Goal: Transaction & Acquisition: Purchase product/service

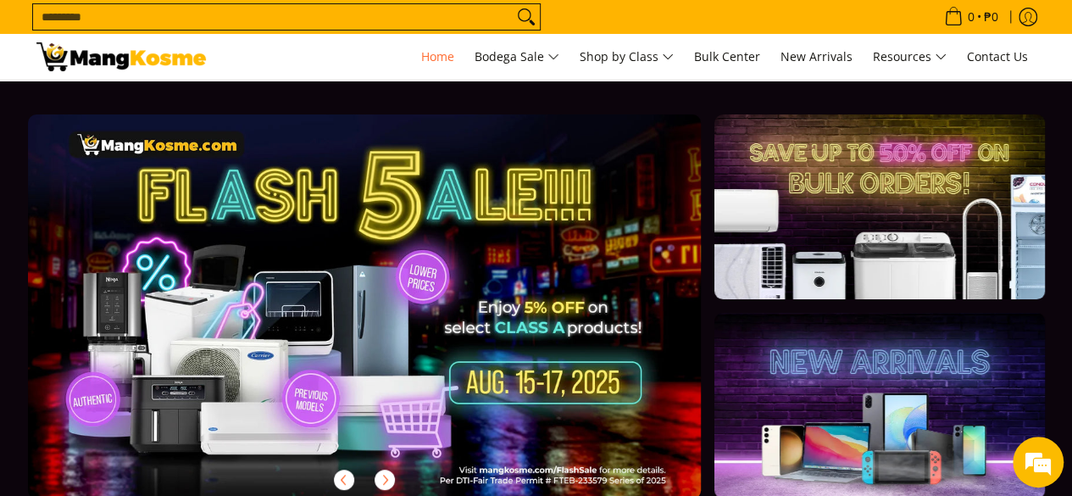
click at [312, 258] on link at bounding box center [392, 319] width 728 height 411
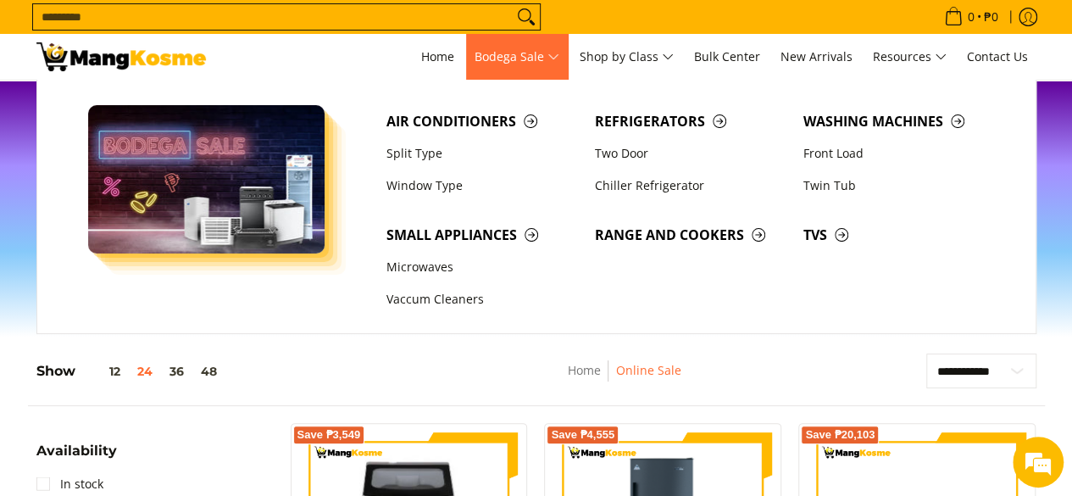
click at [504, 67] on span "Bodega Sale" at bounding box center [516, 57] width 85 height 21
